Goal: Find specific page/section: Find specific page/section

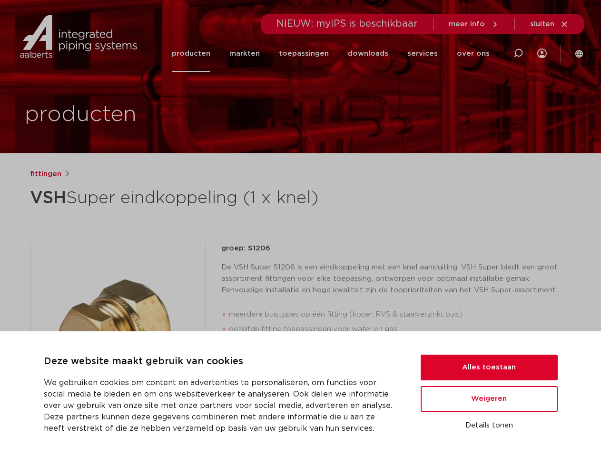
click at [300, 228] on div "fittingen VSH Super eindkoppeling (1 x knel) groep: S1206 meerdere buistypes op…" at bounding box center [300, 384] width 556 height 433
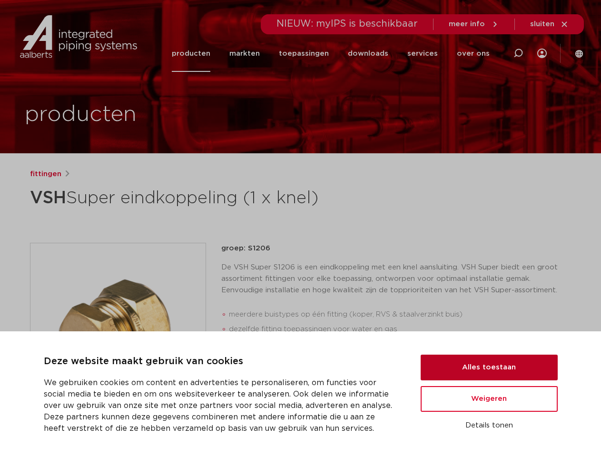
click at [489, 367] on button "Alles toestaan" at bounding box center [488, 367] width 137 height 26
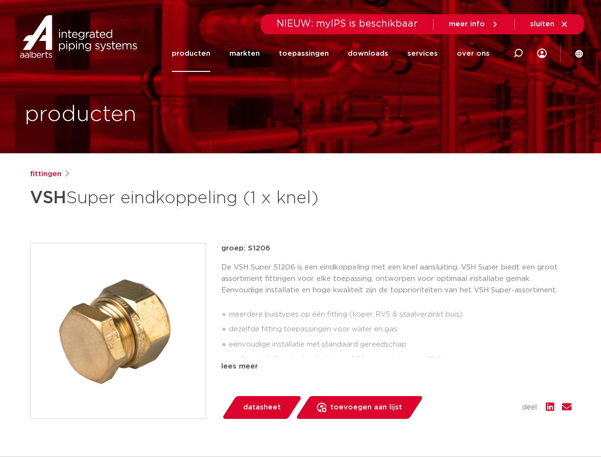
click at [489, 399] on div "datasheet toevoegen aan lijst opslaan in my IPS verwijder uit lijst deel:" at bounding box center [400, 407] width 342 height 23
click at [489, 425] on div "fittingen VSH Super eindkoppeling (1 x knel) groep: S1206 meerdere buistypes op…" at bounding box center [300, 384] width 556 height 433
click at [335, 53] on li "toepassingen" at bounding box center [303, 53] width 69 height 37
click at [518, 53] on icon at bounding box center [517, 53] width 11 height 11
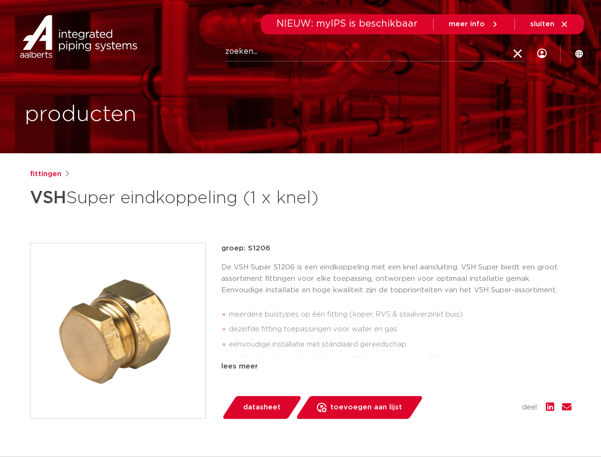
click at [549, 24] on span "sluiten" at bounding box center [542, 23] width 24 height 7
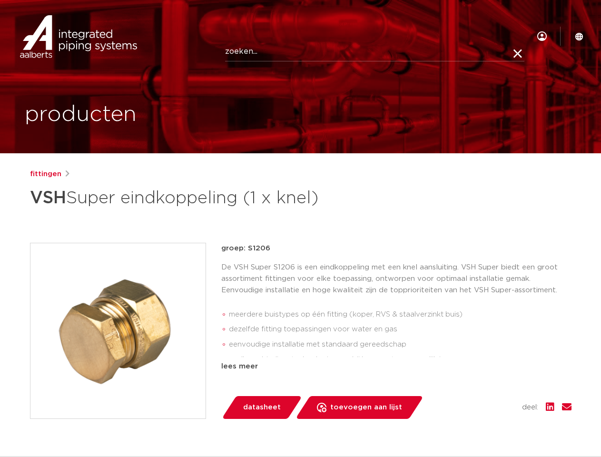
click at [118, 330] on img at bounding box center [117, 330] width 175 height 175
